Goal: Task Accomplishment & Management: Use online tool/utility

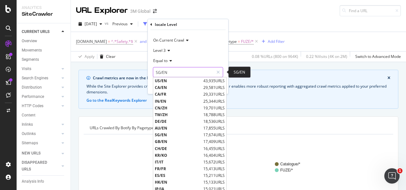
scroll to position [128, 0]
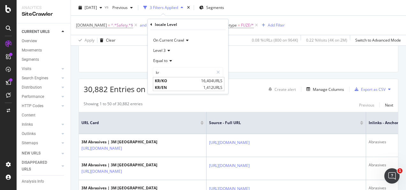
click at [167, 82] on span "KR/KO" at bounding box center [177, 80] width 45 height 5
type input "KR/KO"
click at [211, 86] on div "button" at bounding box center [209, 86] width 9 height 4
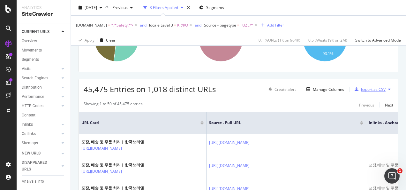
click at [361, 90] on div "Export as CSV" at bounding box center [373, 89] width 25 height 5
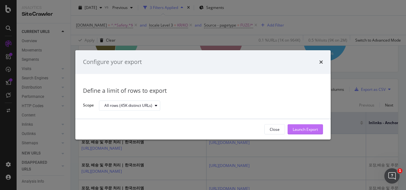
click at [305, 126] on div "Launch Export" at bounding box center [305, 128] width 25 height 5
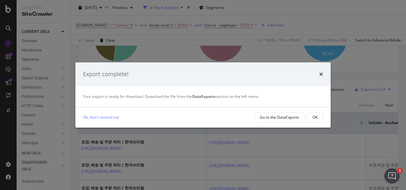
click at [323, 115] on div "Ok, don't remind me Go to the DataExports OK" at bounding box center [202, 117] width 255 height 20
click at [321, 116] on button "OK" at bounding box center [315, 117] width 16 height 10
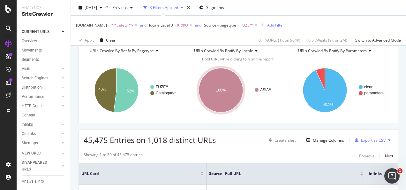
scroll to position [32, 0]
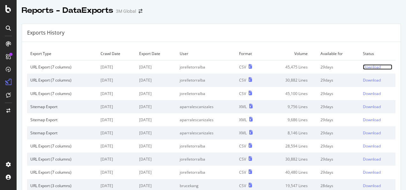
click at [370, 64] on div "Download" at bounding box center [372, 66] width 18 height 5
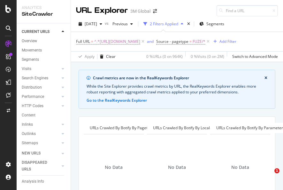
click at [140, 42] on span "^.*[URL][DOMAIN_NAME]" at bounding box center [117, 41] width 46 height 9
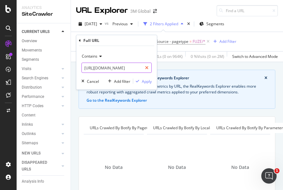
click at [149, 67] on div at bounding box center [146, 68] width 9 height 10
click at [136, 69] on input "text" at bounding box center [117, 68] width 70 height 10
paste input "[URL][DOMAIN_NAME]"
type input "[URL][DOMAIN_NAME]"
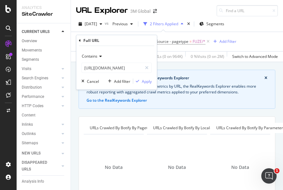
click at [152, 83] on div "Contains [URL][DOMAIN_NAME] Cancel Add filter Apply" at bounding box center [116, 67] width 80 height 43
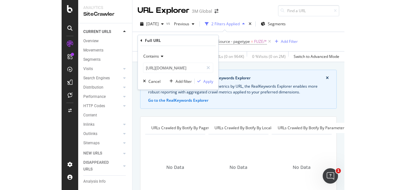
scroll to position [0, 0]
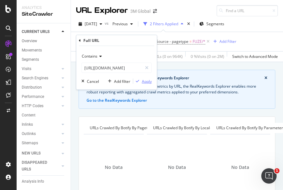
click at [150, 83] on div "Apply" at bounding box center [147, 80] width 10 height 5
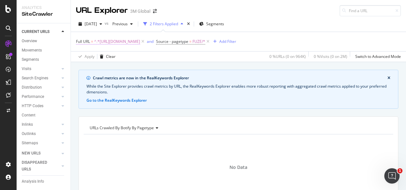
click at [140, 43] on span "^.*[URL][DOMAIN_NAME]" at bounding box center [117, 41] width 46 height 9
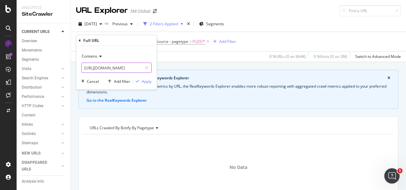
drag, startPoint x: 149, startPoint y: 66, endPoint x: 138, endPoint y: 67, distance: 11.6
click at [149, 66] on div at bounding box center [146, 68] width 9 height 10
click at [135, 68] on input "text" at bounding box center [117, 68] width 70 height 10
paste input "[URL][DOMAIN_NAME]"
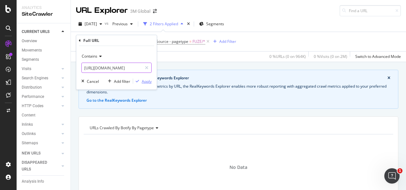
type input "[URL][DOMAIN_NAME]"
click at [147, 79] on div "Apply" at bounding box center [147, 80] width 10 height 5
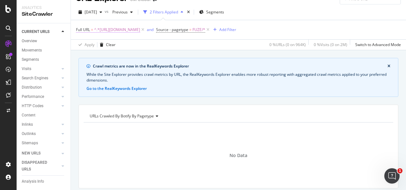
scroll to position [0, 0]
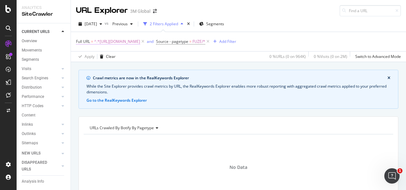
click at [140, 40] on span "^.*[URL][DOMAIN_NAME]" at bounding box center [117, 41] width 46 height 9
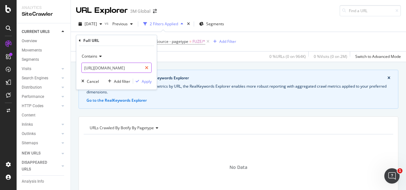
click at [147, 64] on div at bounding box center [146, 68] width 9 height 10
click at [138, 66] on input "text" at bounding box center [117, 68] width 70 height 10
paste input "[URL][DOMAIN_NAME]"
type input "[URL][DOMAIN_NAME]"
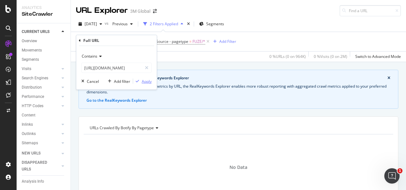
click at [146, 83] on div "Apply" at bounding box center [147, 80] width 10 height 5
